Goal: Find specific page/section: Find specific page/section

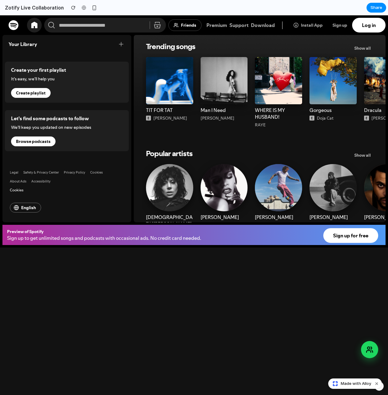
click at [142, 261] on body "Skip to main content Spotify ⌘ K Friends Premium Support Download Install App S…" at bounding box center [194, 205] width 388 height 380
